Goal: Task Accomplishment & Management: Manage account settings

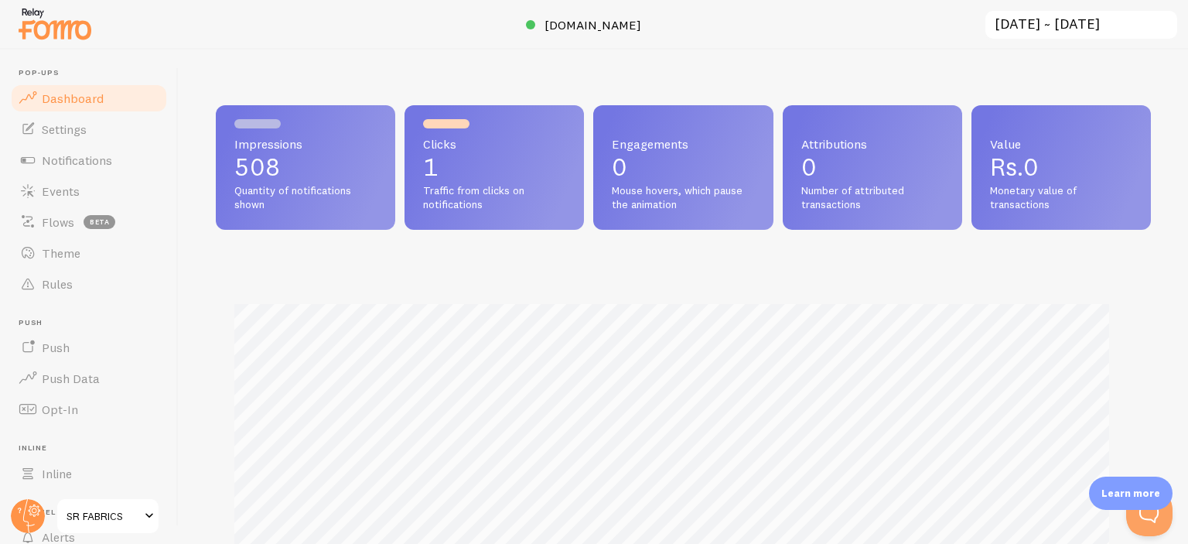
scroll to position [406, 923]
click at [99, 162] on span "Notifications" at bounding box center [77, 159] width 70 height 15
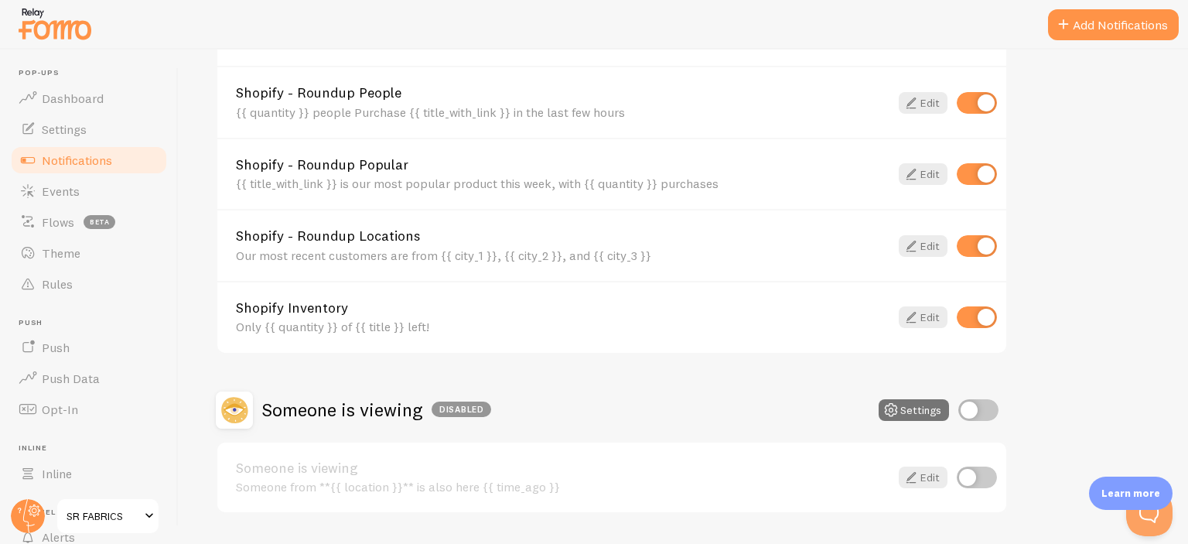
scroll to position [698, 0]
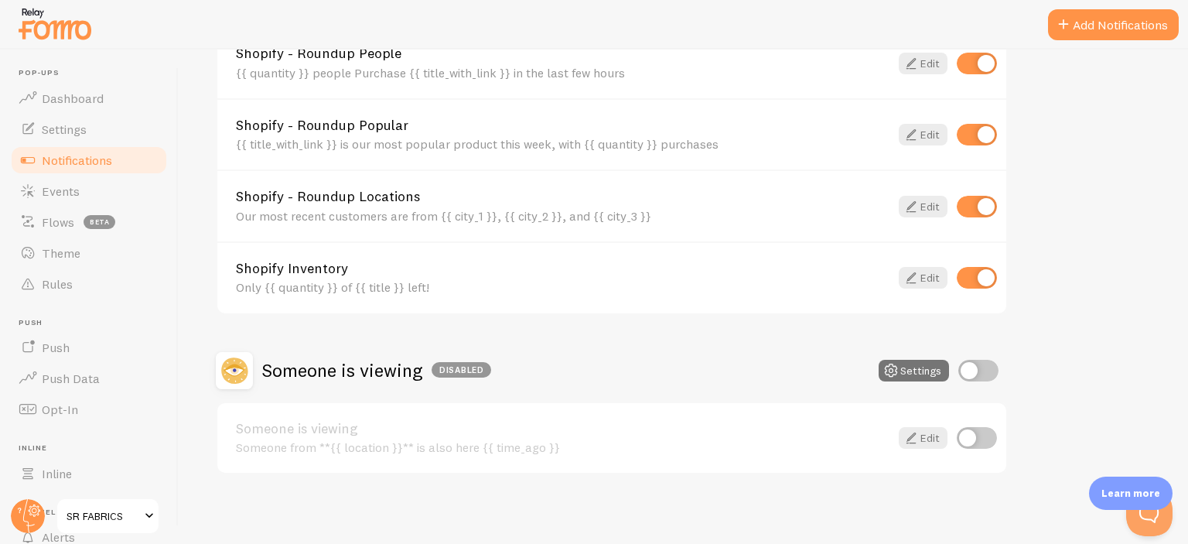
click at [993, 270] on input "checkbox" at bounding box center [977, 278] width 40 height 22
checkbox input "false"
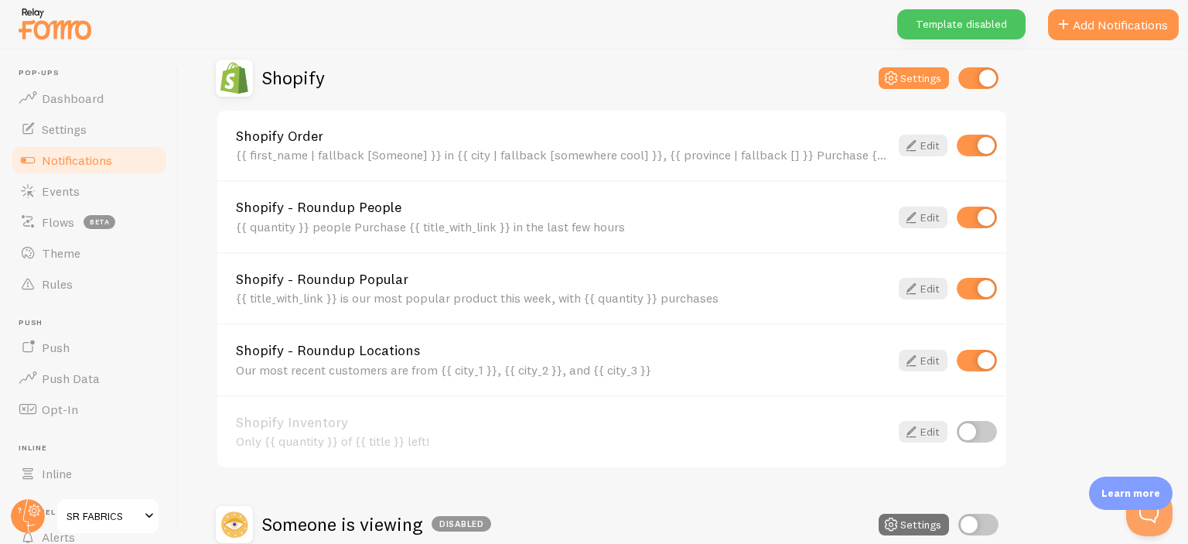
scroll to position [543, 0]
click at [917, 145] on icon at bounding box center [911, 146] width 19 height 19
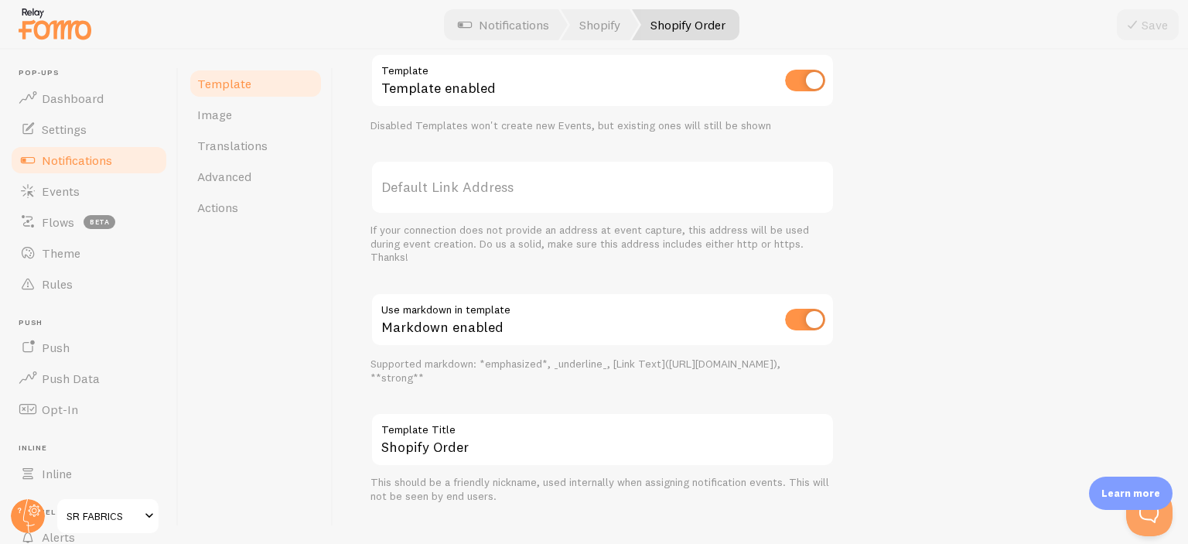
scroll to position [642, 0]
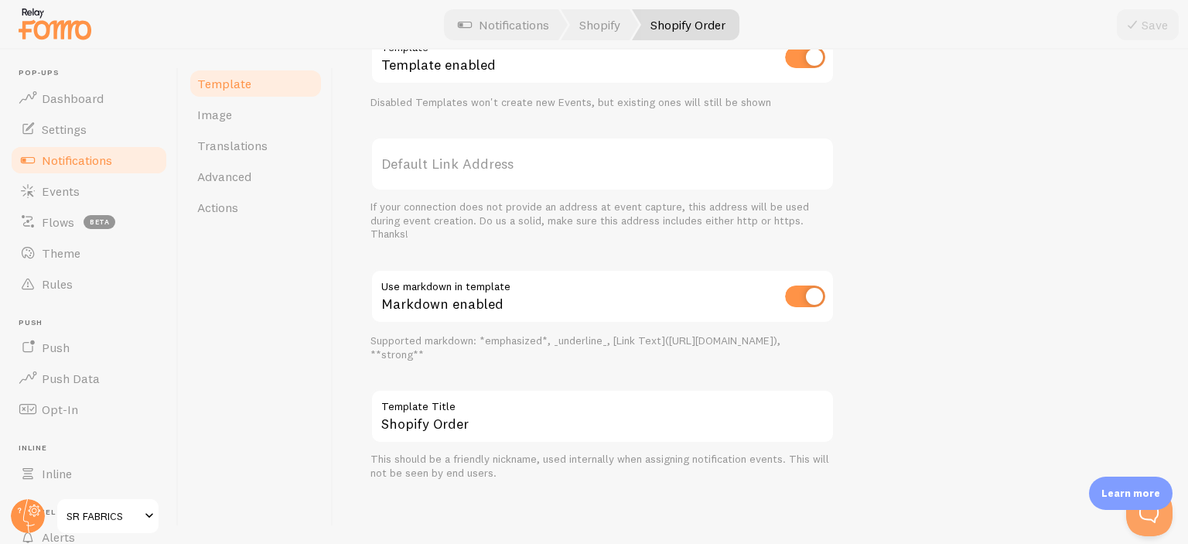
click at [76, 159] on span "Notifications" at bounding box center [77, 159] width 70 height 15
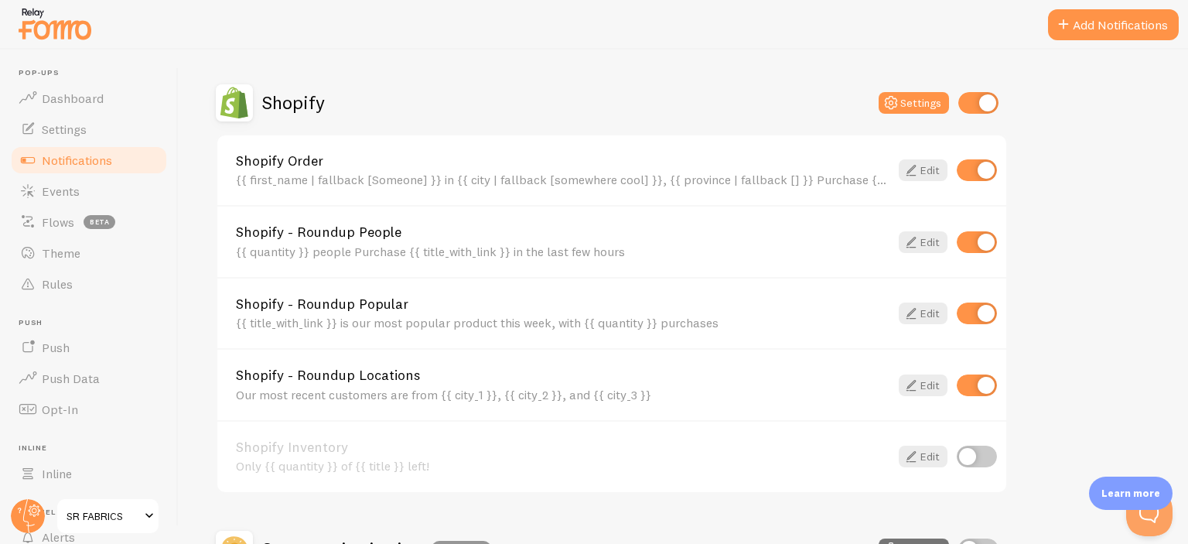
scroll to position [541, 0]
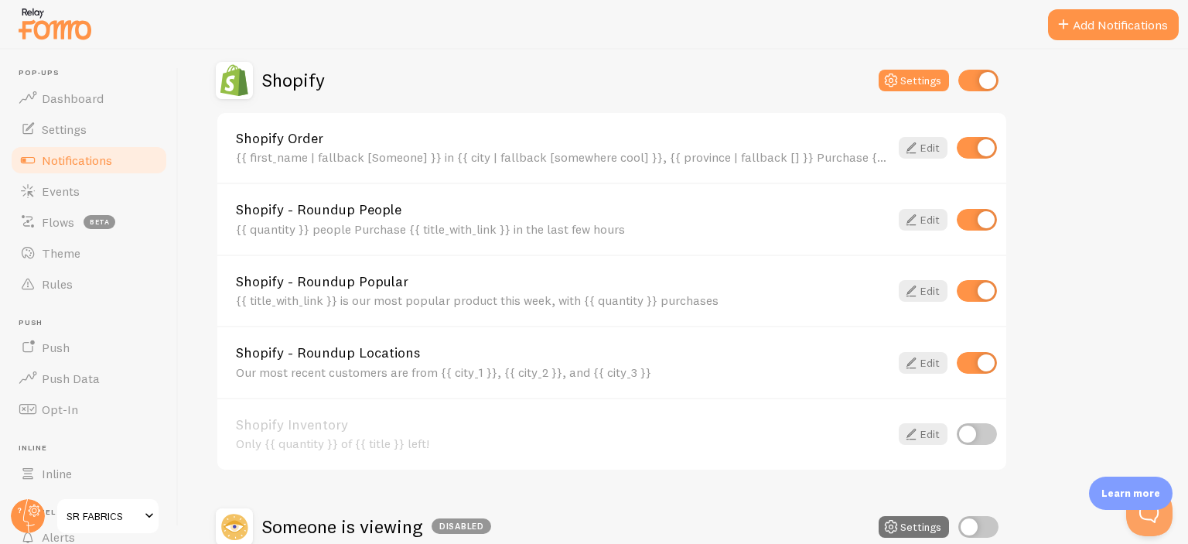
click at [980, 358] on input "checkbox" at bounding box center [977, 363] width 40 height 22
checkbox input "false"
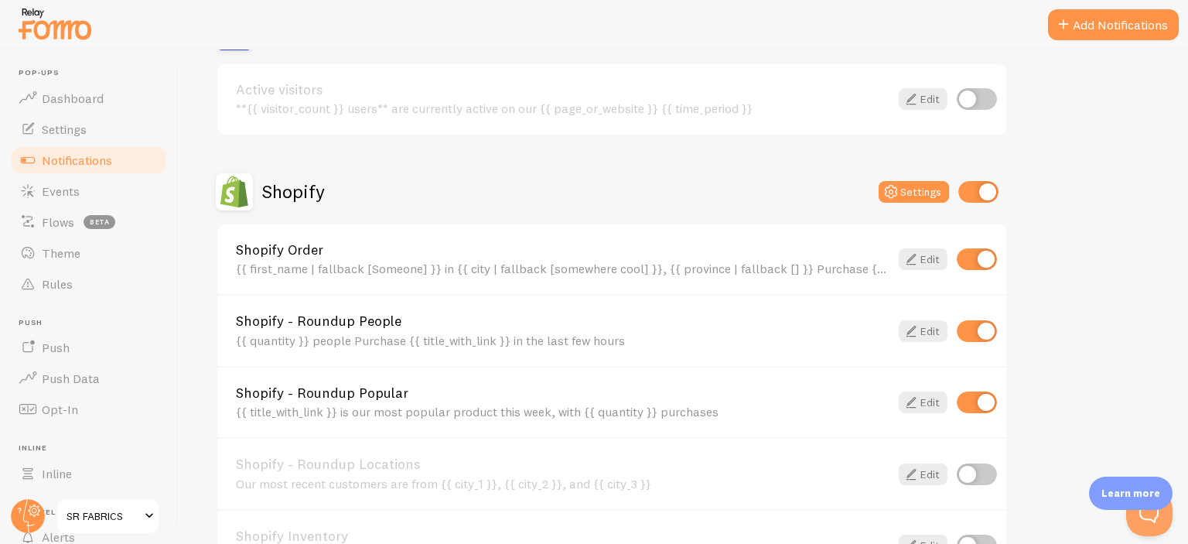
scroll to position [0, 0]
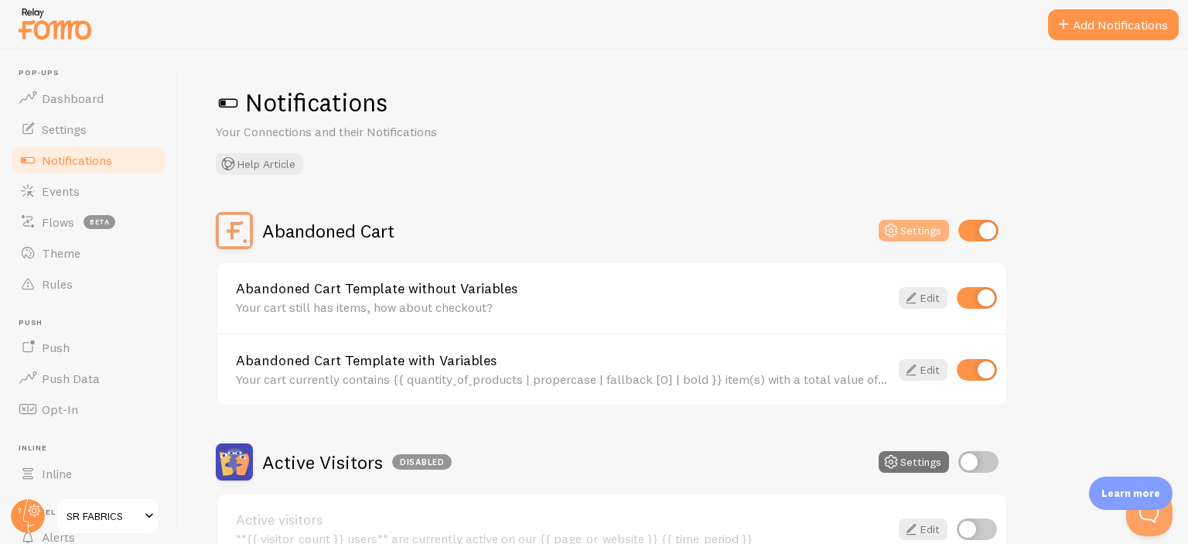
click at [915, 230] on button "Settings" at bounding box center [914, 231] width 70 height 22
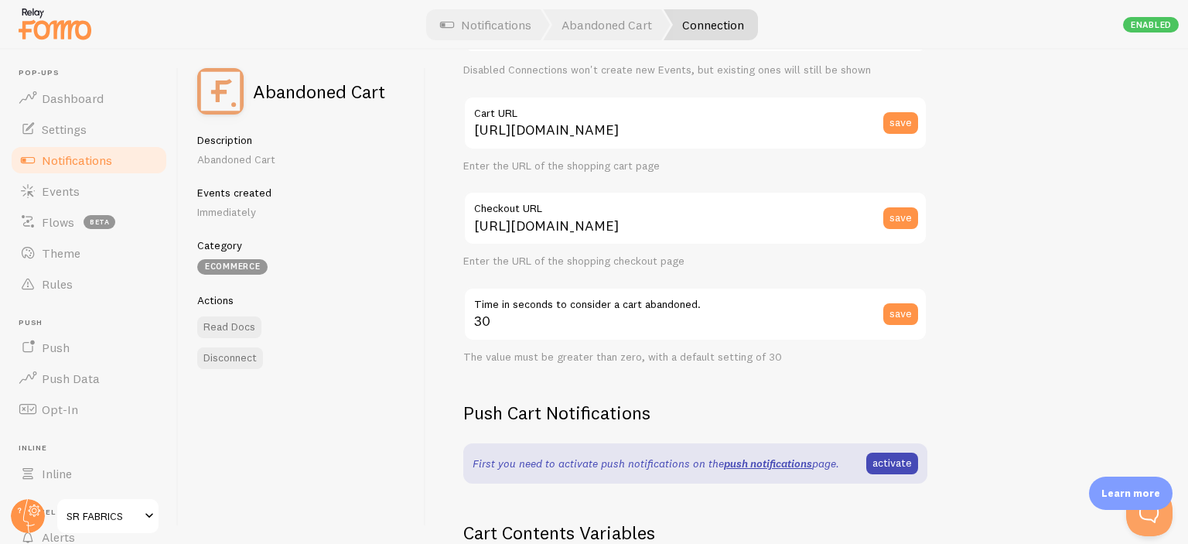
scroll to position [155, 0]
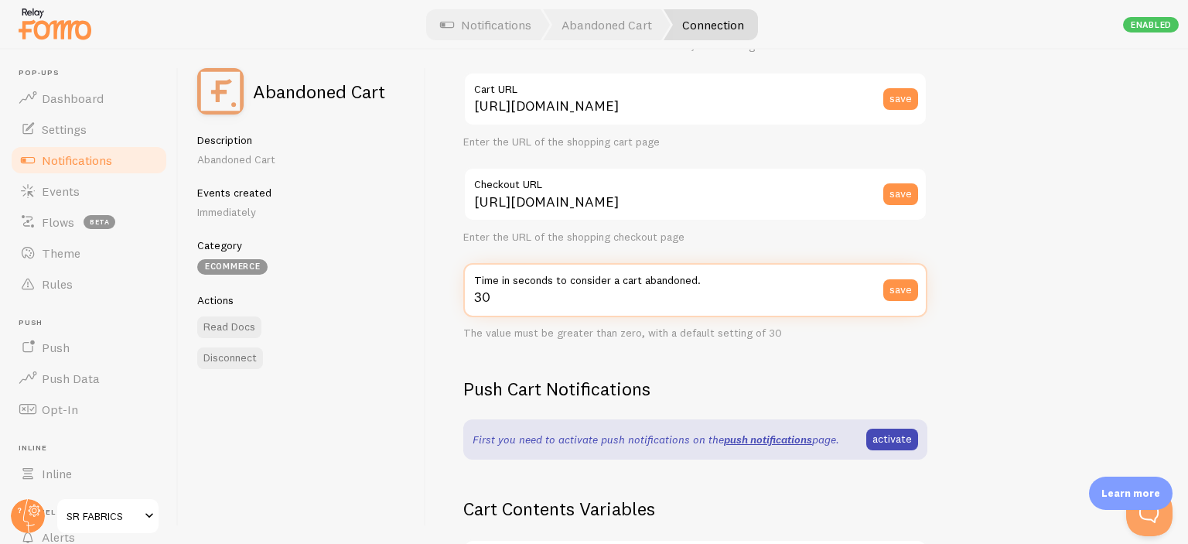
click at [764, 290] on input "30" at bounding box center [695, 290] width 464 height 54
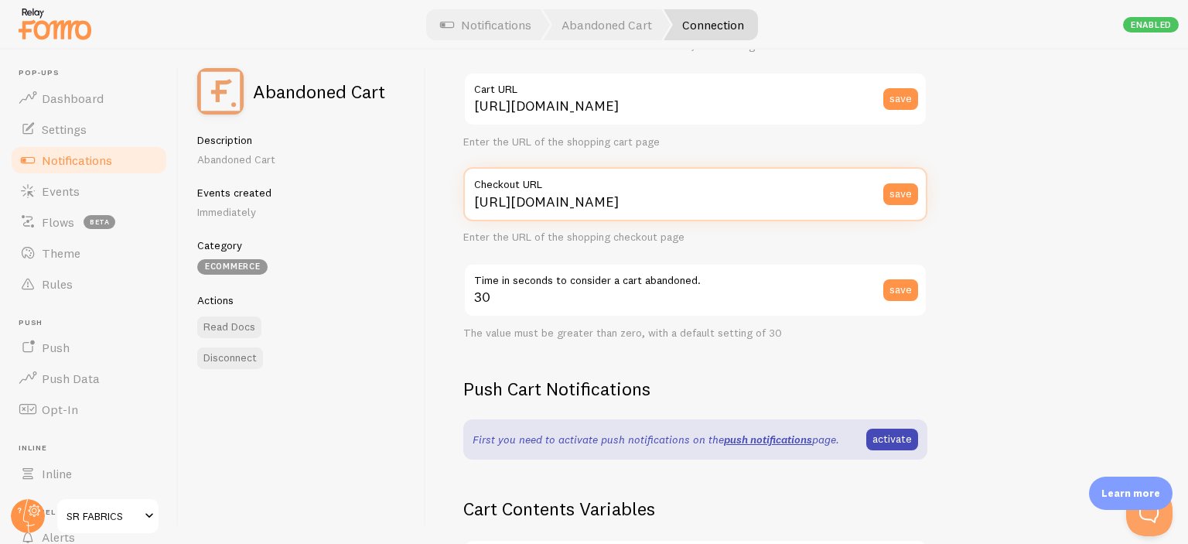
click at [616, 196] on input "[URL][DOMAIN_NAME]" at bounding box center [695, 194] width 464 height 54
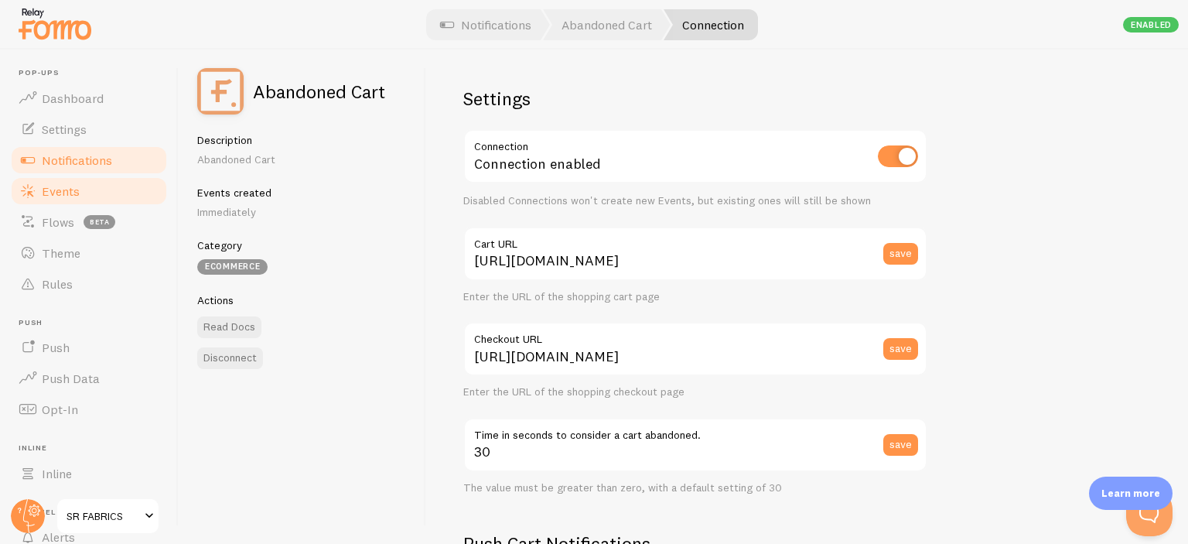
click at [97, 186] on link "Events" at bounding box center [88, 191] width 159 height 31
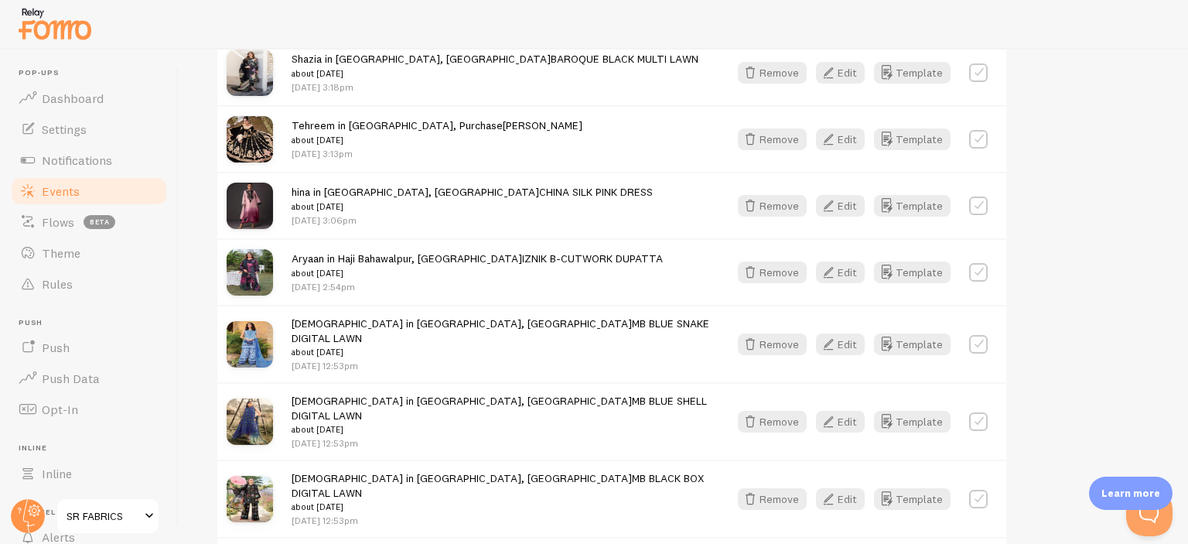
scroll to position [1898, 0]
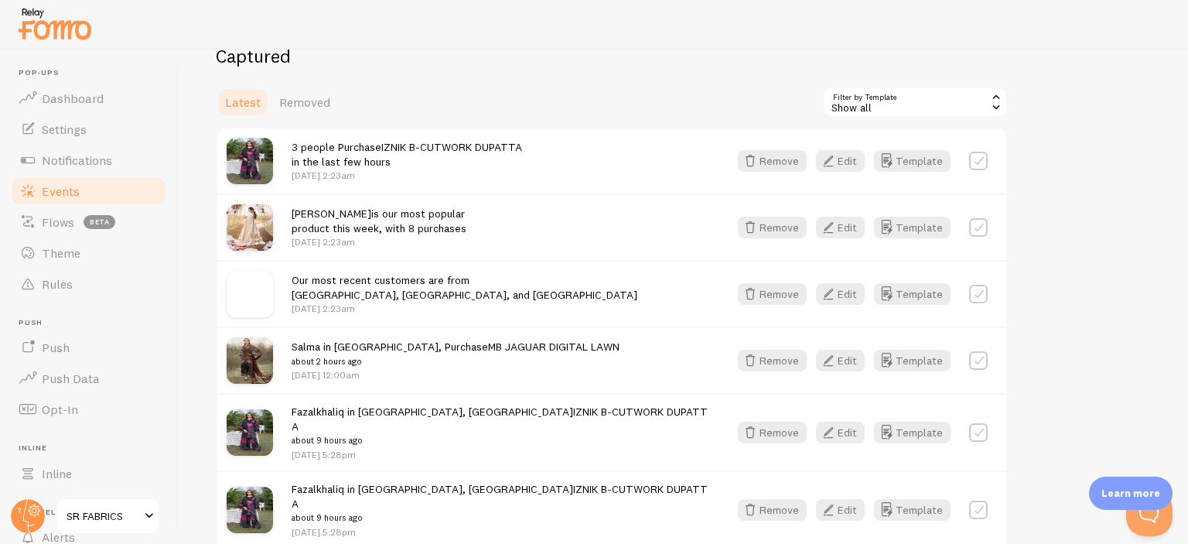
scroll to position [0, 0]
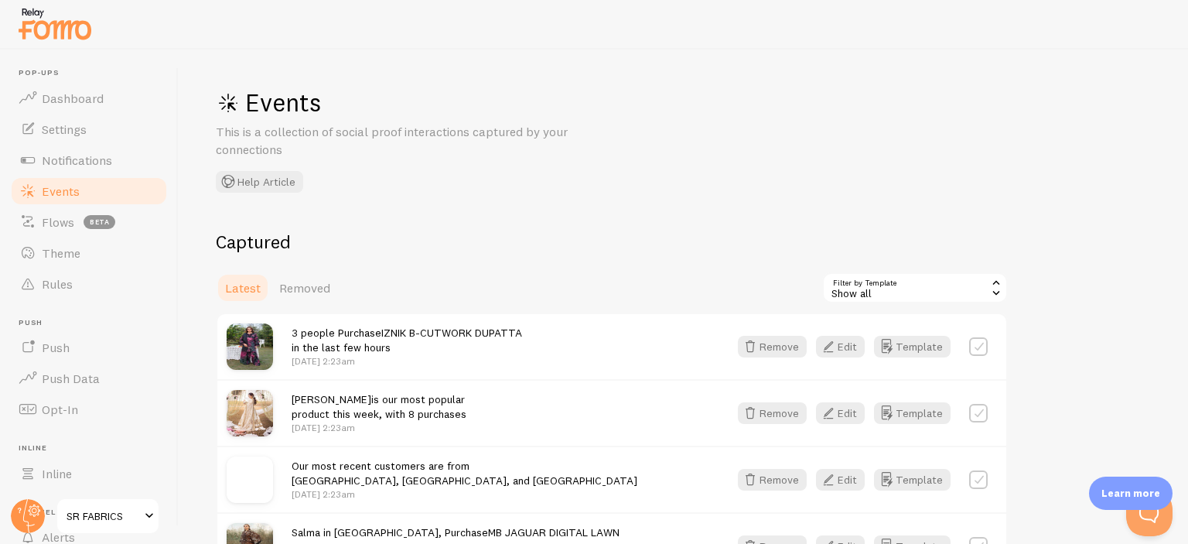
click at [877, 287] on div "Show all" at bounding box center [915, 287] width 186 height 31
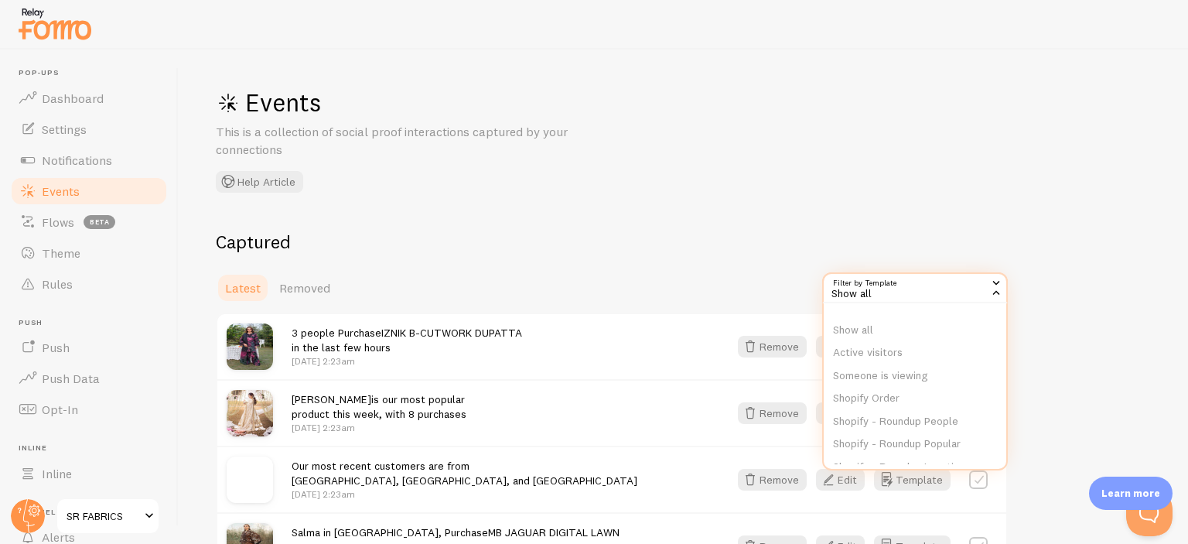
click at [878, 287] on div "Show all" at bounding box center [915, 287] width 186 height 31
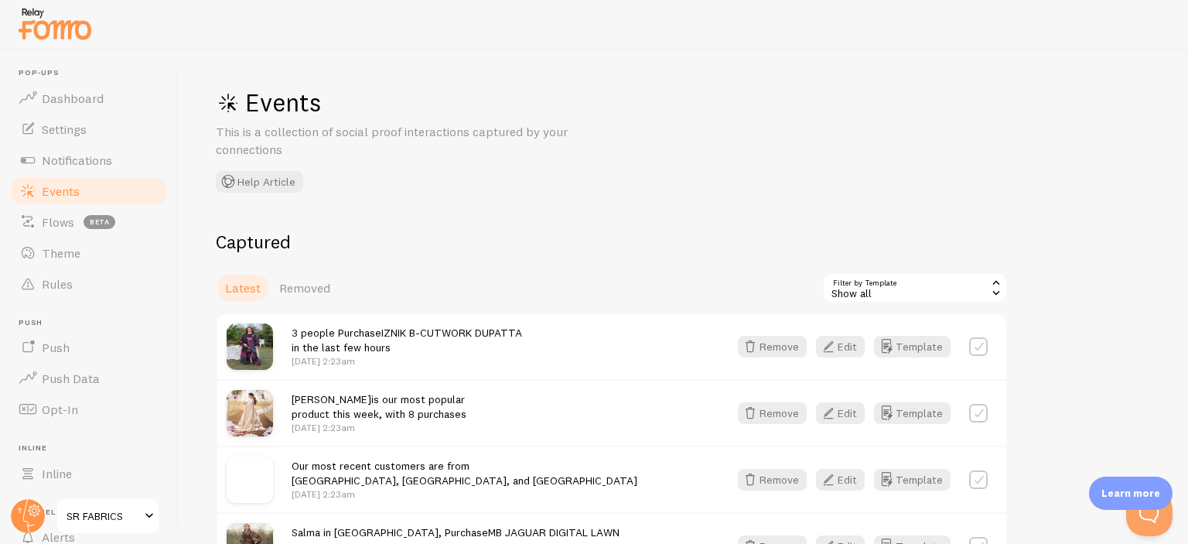
click at [878, 287] on div "Show all" at bounding box center [915, 287] width 186 height 31
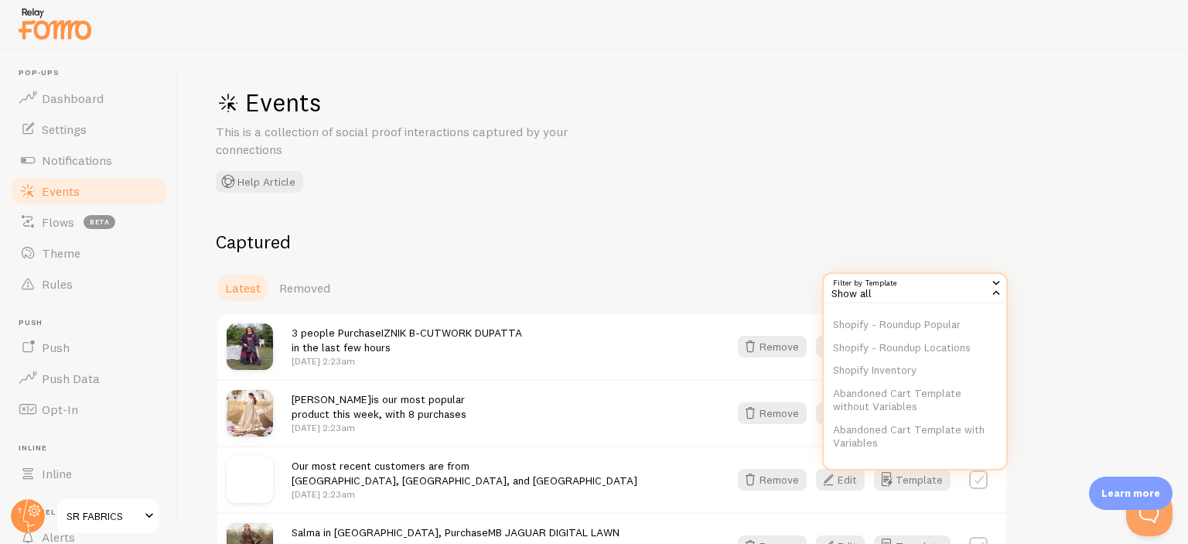
click at [609, 318] on div "3 people Purchase IZNIK B-CUTWORK DUPATTA in the last few hours [DATE] 2:23am R…" at bounding box center [611, 346] width 789 height 65
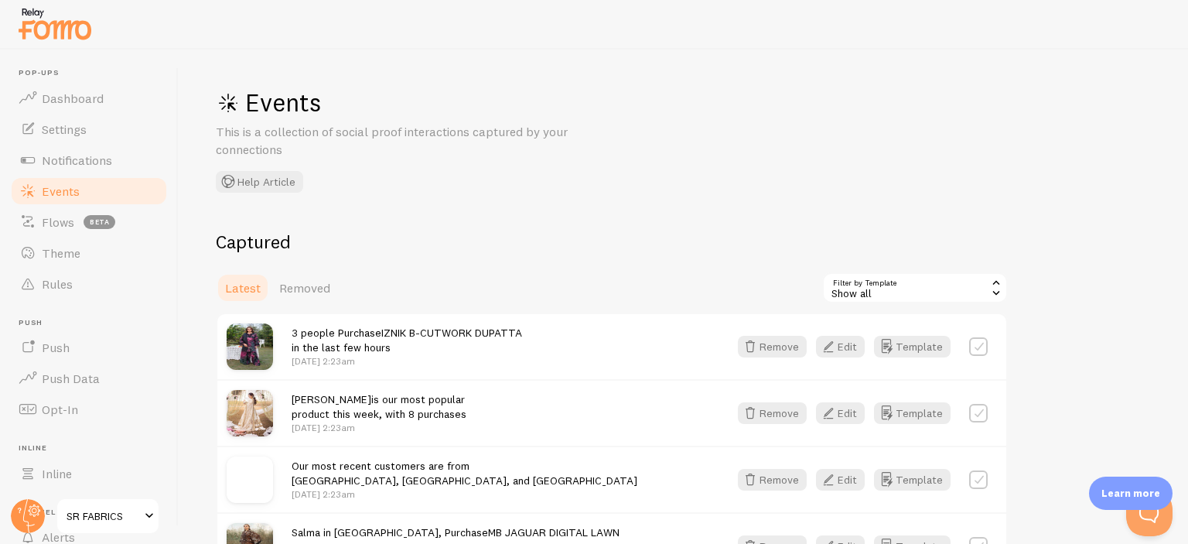
click at [613, 276] on div "Latest Removed Filter by Template all Show all Show all Active visitors Someone…" at bounding box center [612, 287] width 792 height 31
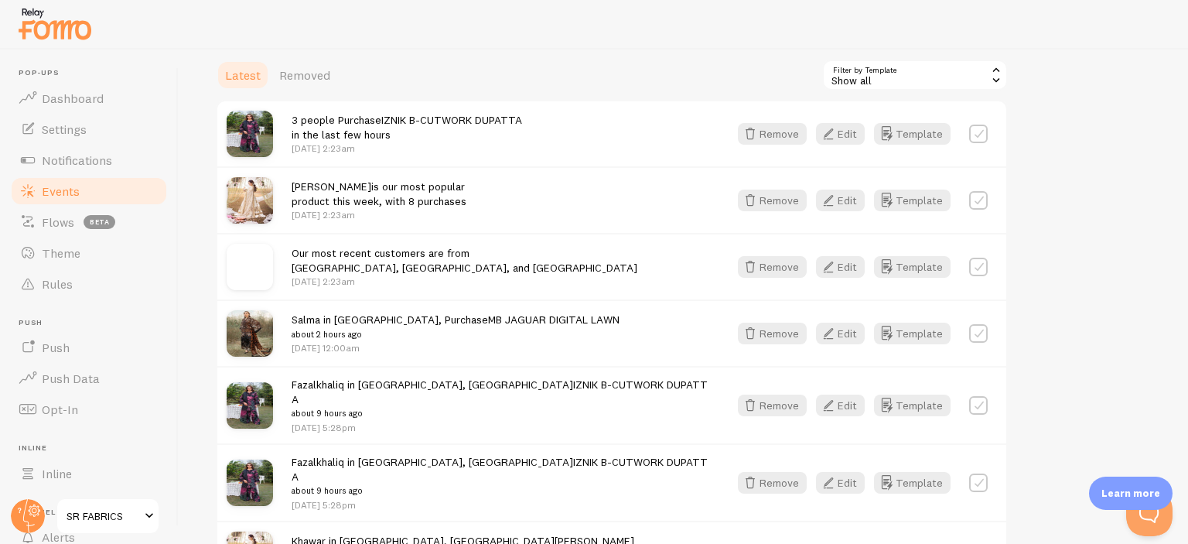
scroll to position [73, 0]
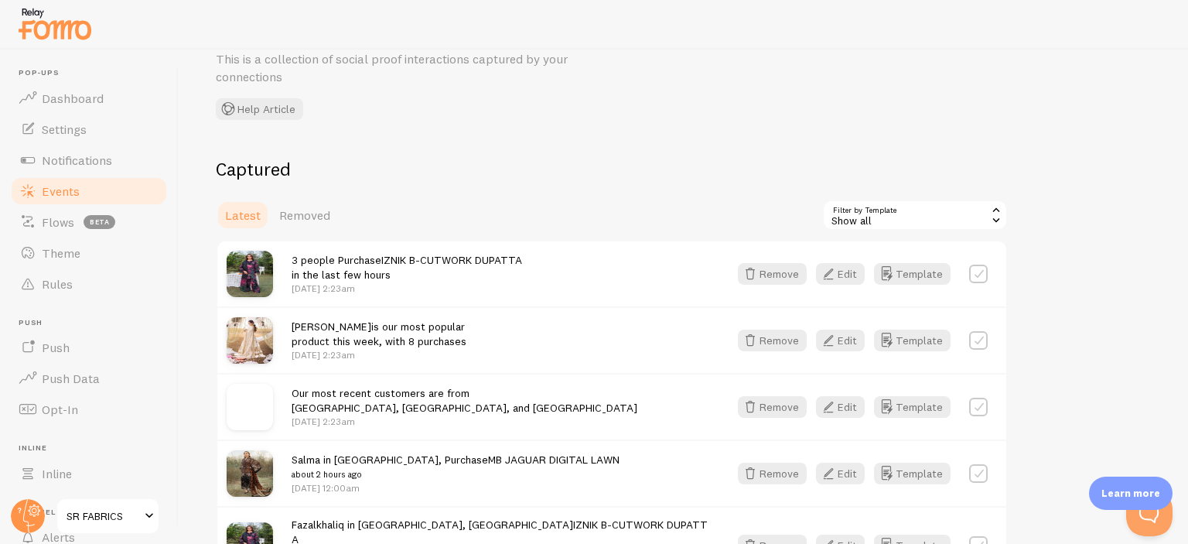
click at [983, 271] on label at bounding box center [978, 274] width 19 height 19
checkbox input "false"
click at [303, 219] on span "Removed" at bounding box center [304, 214] width 51 height 15
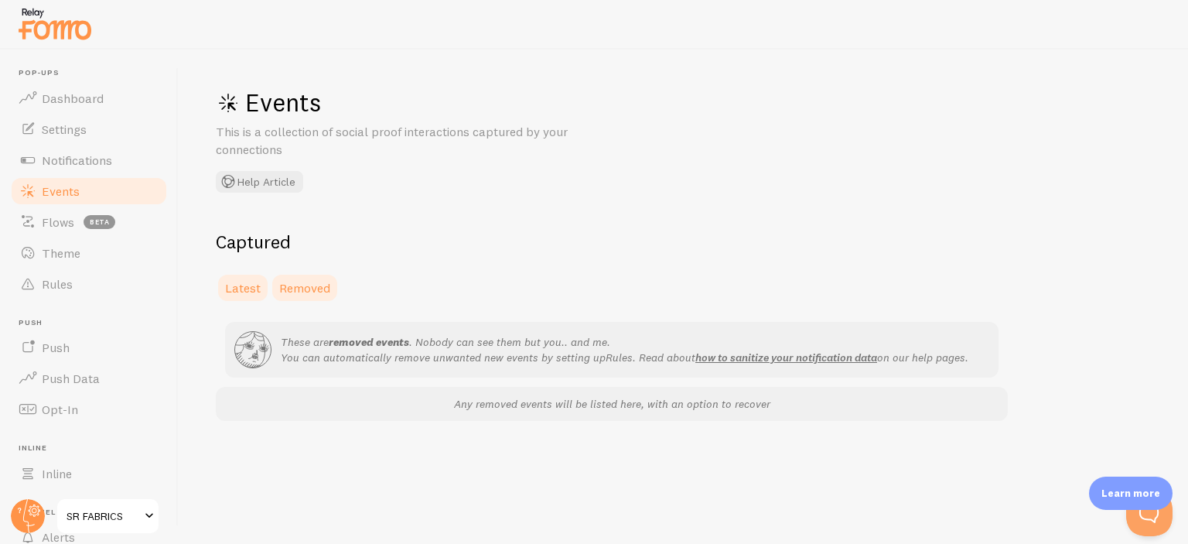
click at [248, 281] on span "Latest" at bounding box center [243, 287] width 36 height 15
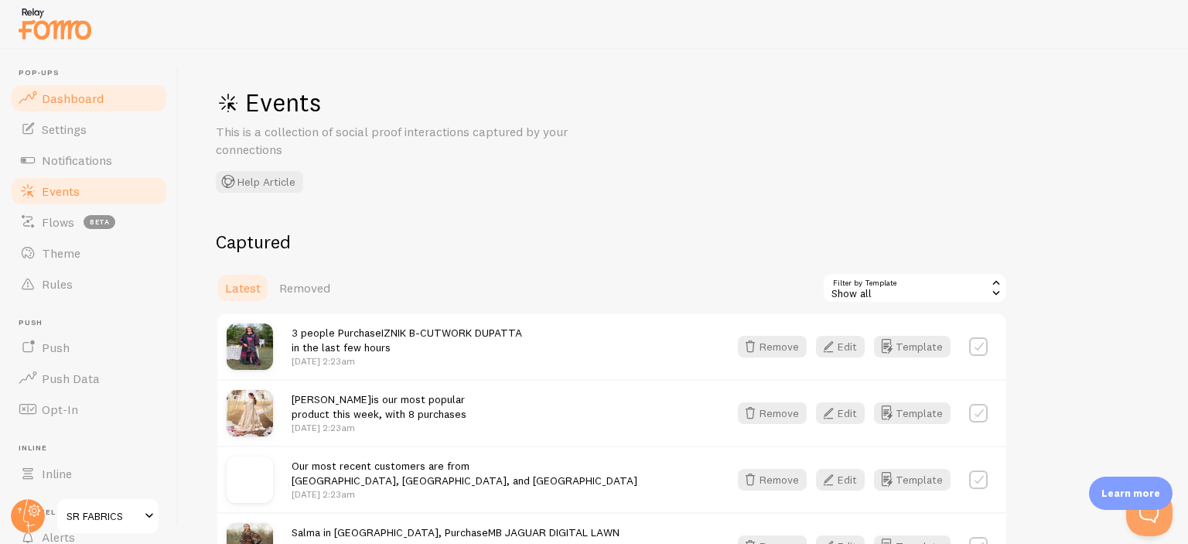
click at [90, 99] on span "Dashboard" at bounding box center [73, 97] width 62 height 15
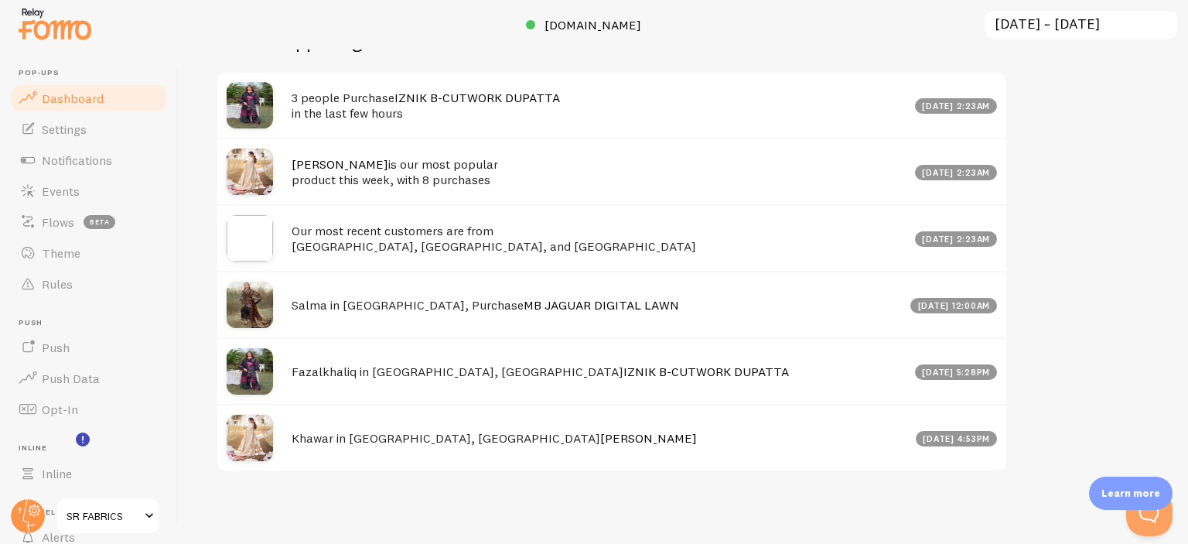
scroll to position [126, 0]
